Goal: Transaction & Acquisition: Purchase product/service

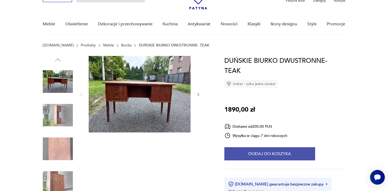
scroll to position [32, 0]
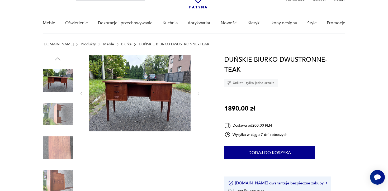
click at [60, 115] on img at bounding box center [58, 114] width 30 height 30
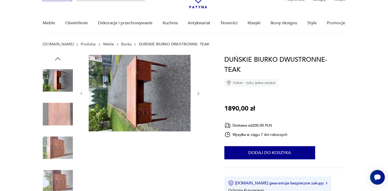
click at [57, 135] on img at bounding box center [58, 148] width 30 height 30
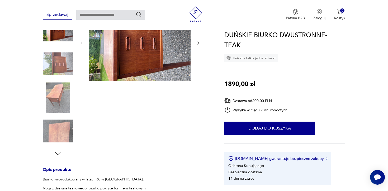
scroll to position [0, 0]
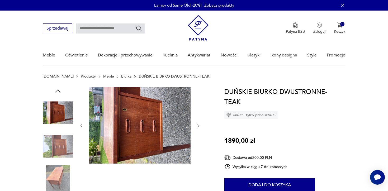
click at [51, 102] on img at bounding box center [58, 113] width 30 height 30
click at [58, 143] on img at bounding box center [58, 146] width 30 height 30
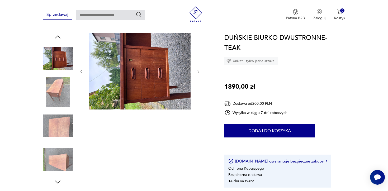
scroll to position [57, 0]
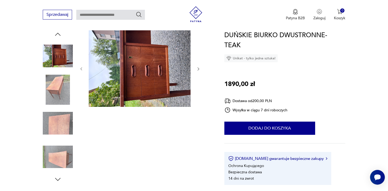
click at [64, 126] on img at bounding box center [58, 123] width 30 height 30
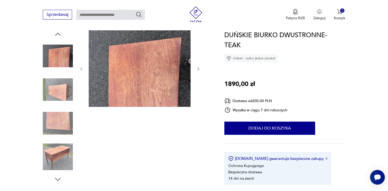
click at [62, 154] on img at bounding box center [58, 157] width 30 height 30
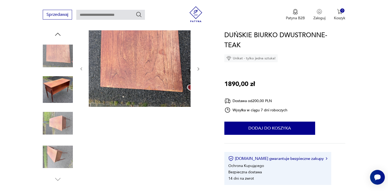
click at [61, 161] on img at bounding box center [58, 157] width 30 height 30
